Goal: Entertainment & Leisure: Consume media (video, audio)

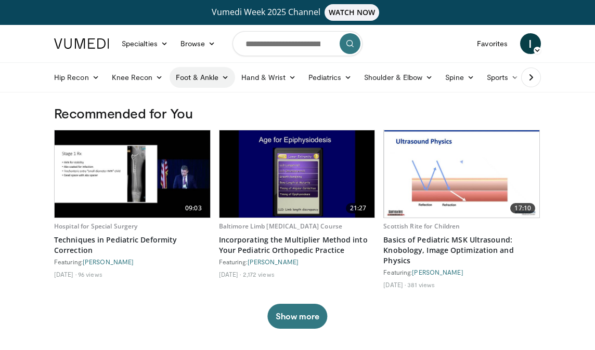
click at [218, 76] on link "Foot & Ankle" at bounding box center [202, 77] width 66 height 21
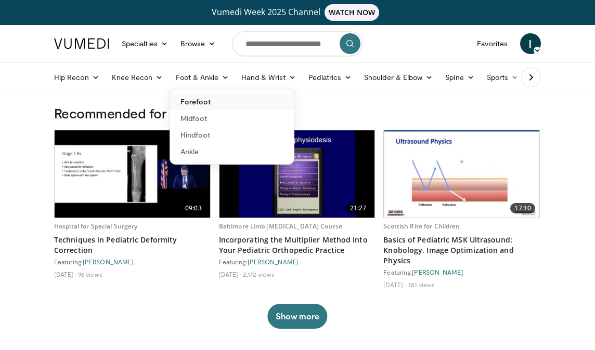
click at [205, 100] on link "Forefoot" at bounding box center [232, 102] width 124 height 17
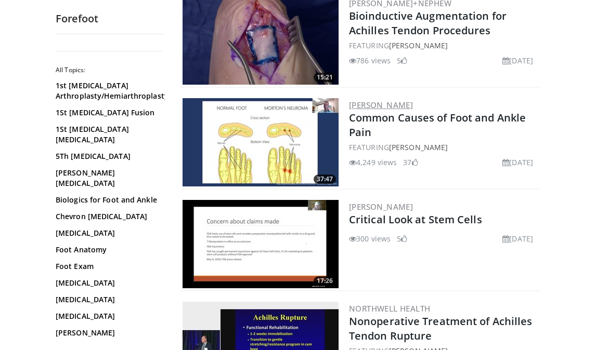
scroll to position [557, 0]
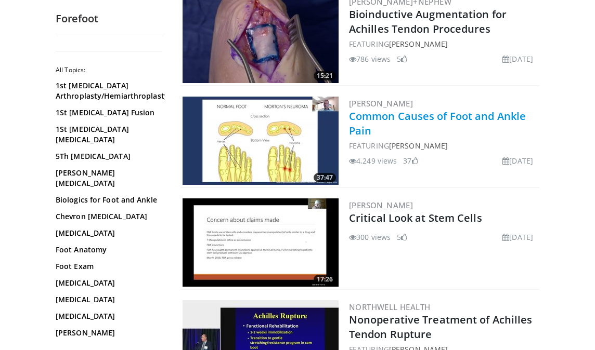
click at [419, 127] on link "Common Causes of Foot and Ankle Pain" at bounding box center [437, 123] width 177 height 29
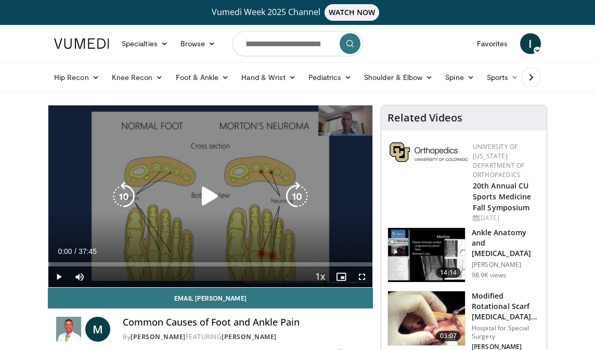
click at [245, 181] on div "10 seconds Tap to unmute" at bounding box center [210, 197] width 324 height 182
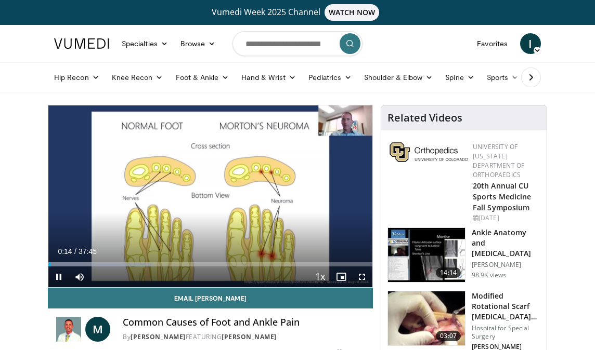
click at [358, 277] on span "Video Player" at bounding box center [361, 277] width 21 height 21
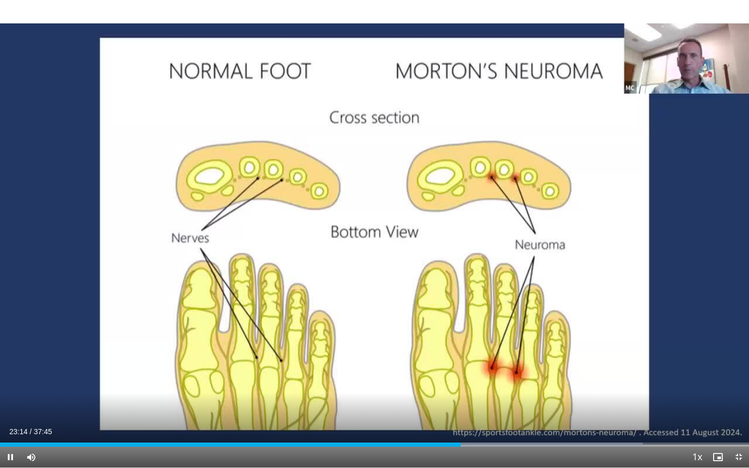
click at [594, 350] on span "Video Player" at bounding box center [738, 457] width 21 height 21
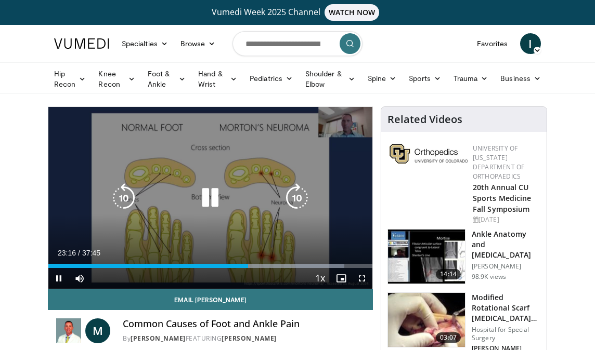
click at [209, 198] on icon "Video Player" at bounding box center [209, 198] width 29 height 29
click at [230, 199] on div "Video Player" at bounding box center [210, 198] width 194 height 21
click at [210, 196] on icon "Video Player" at bounding box center [209, 198] width 29 height 29
click at [212, 198] on icon "Video Player" at bounding box center [209, 198] width 29 height 29
